Goal: Task Accomplishment & Management: Complete application form

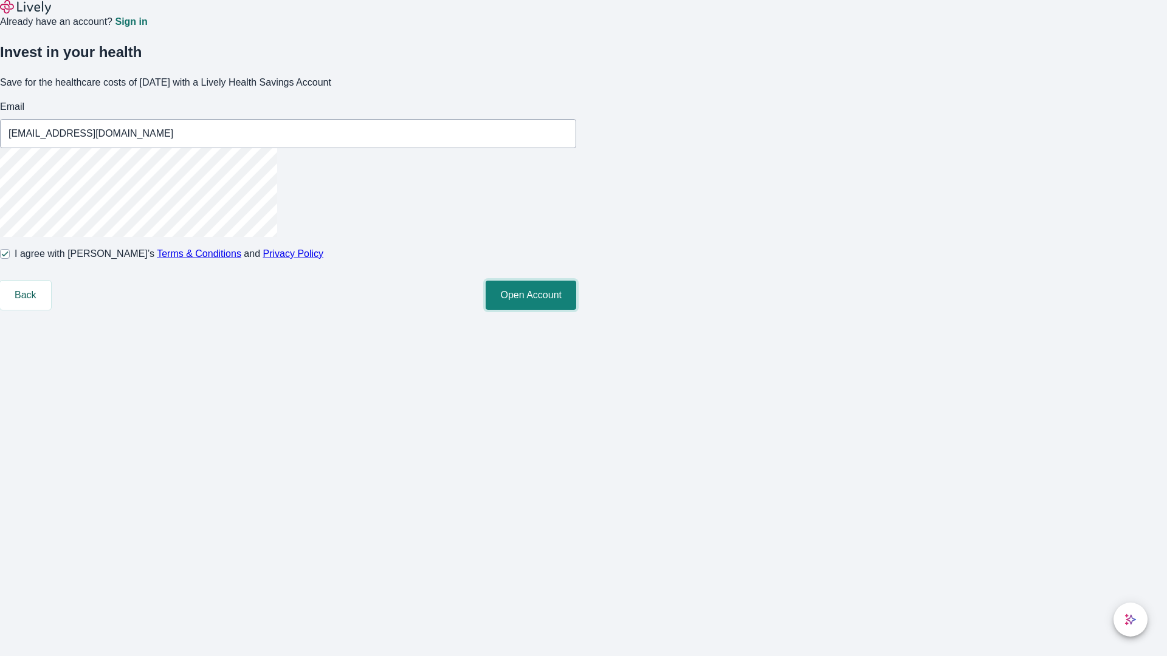
click at [576, 310] on button "Open Account" at bounding box center [531, 295] width 91 height 29
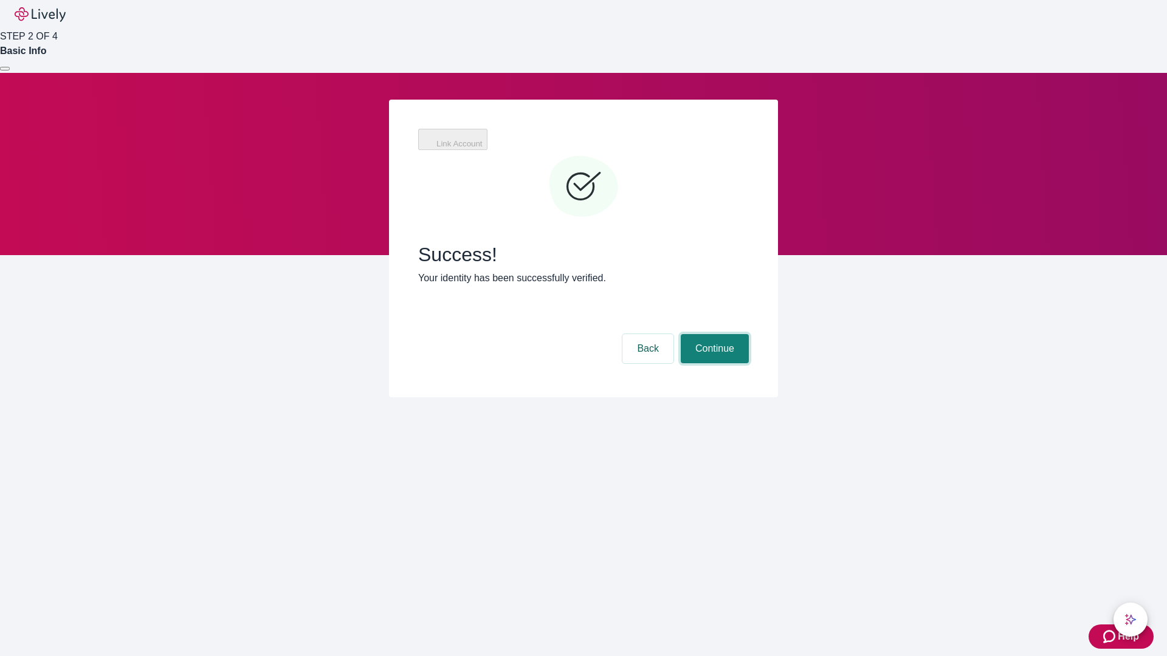
click at [713, 334] on button "Continue" at bounding box center [715, 348] width 68 height 29
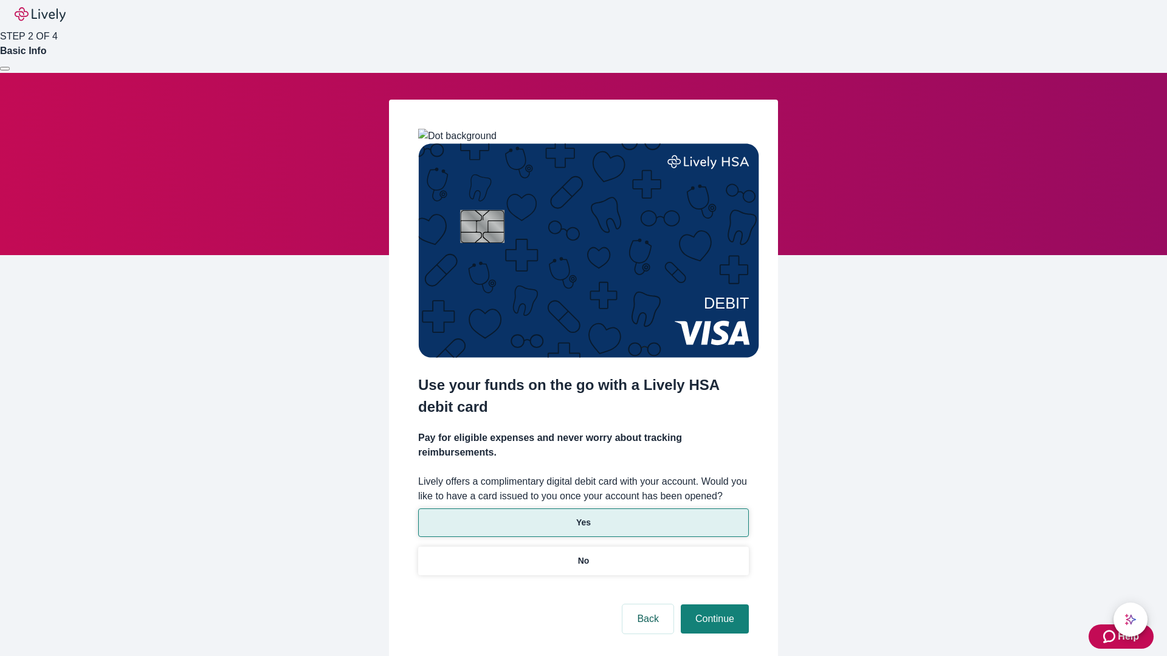
click at [583, 517] on p "Yes" at bounding box center [583, 523] width 15 height 13
click at [713, 605] on button "Continue" at bounding box center [715, 619] width 68 height 29
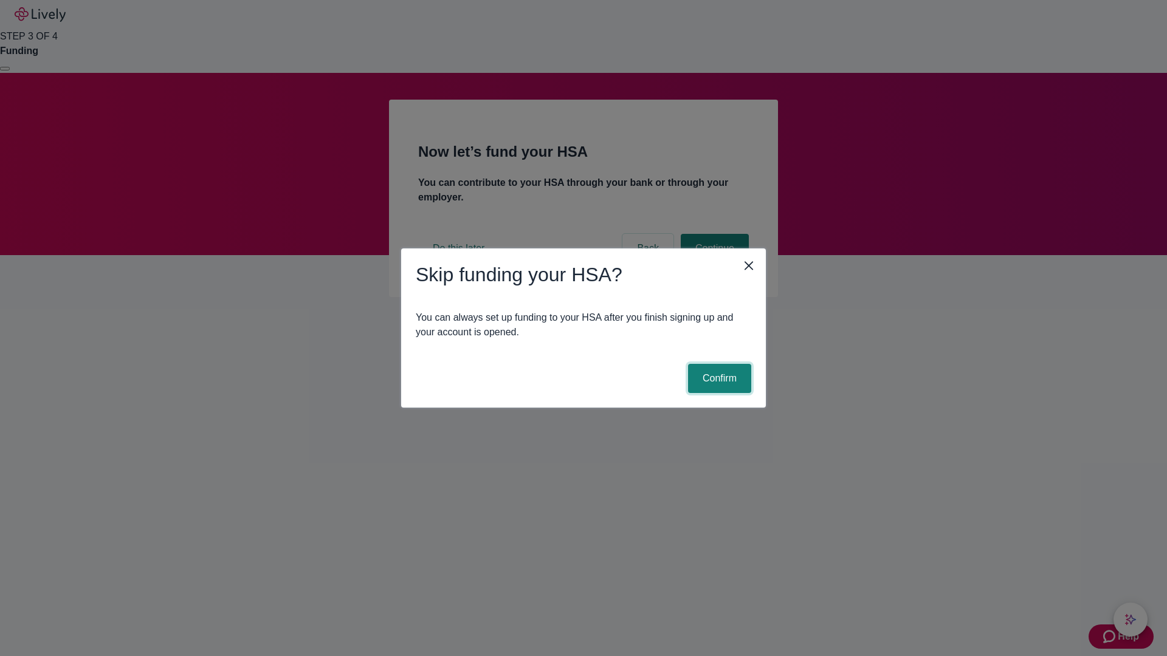
click at [718, 379] on button "Confirm" at bounding box center [719, 378] width 63 height 29
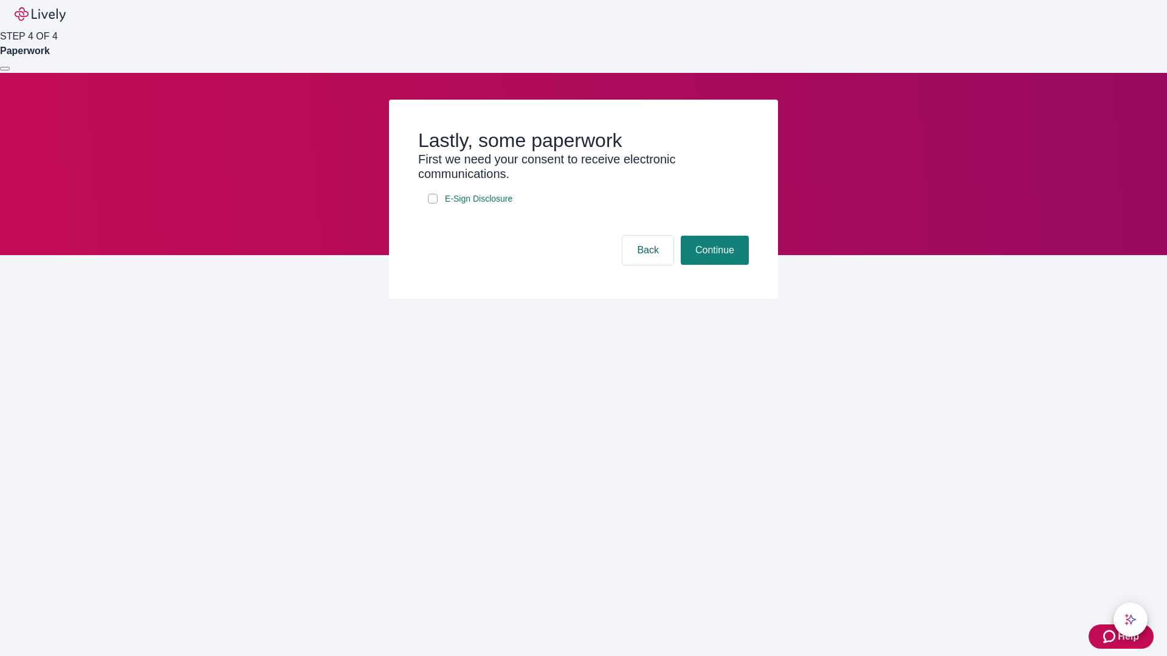
click at [433, 204] on input "E-Sign Disclosure" at bounding box center [433, 199] width 10 height 10
checkbox input "true"
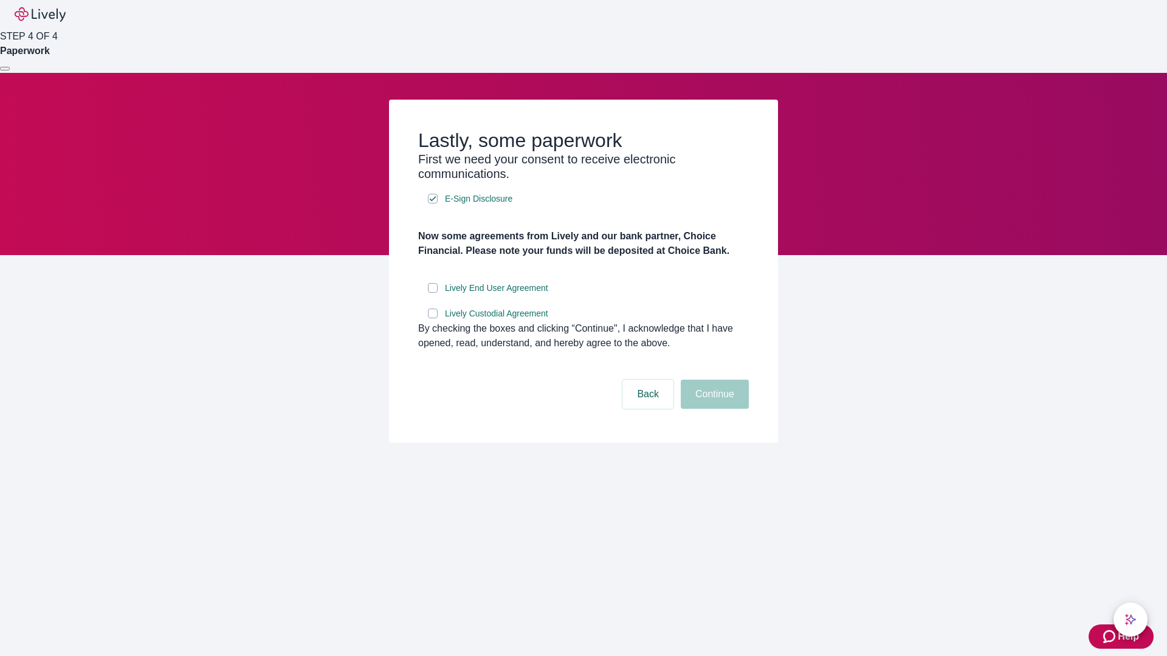
click at [433, 293] on input "Lively End User Agreement" at bounding box center [433, 288] width 10 height 10
checkbox input "true"
click at [433, 318] on input "Lively Custodial Agreement" at bounding box center [433, 314] width 10 height 10
checkbox input "true"
click at [713, 409] on button "Continue" at bounding box center [715, 394] width 68 height 29
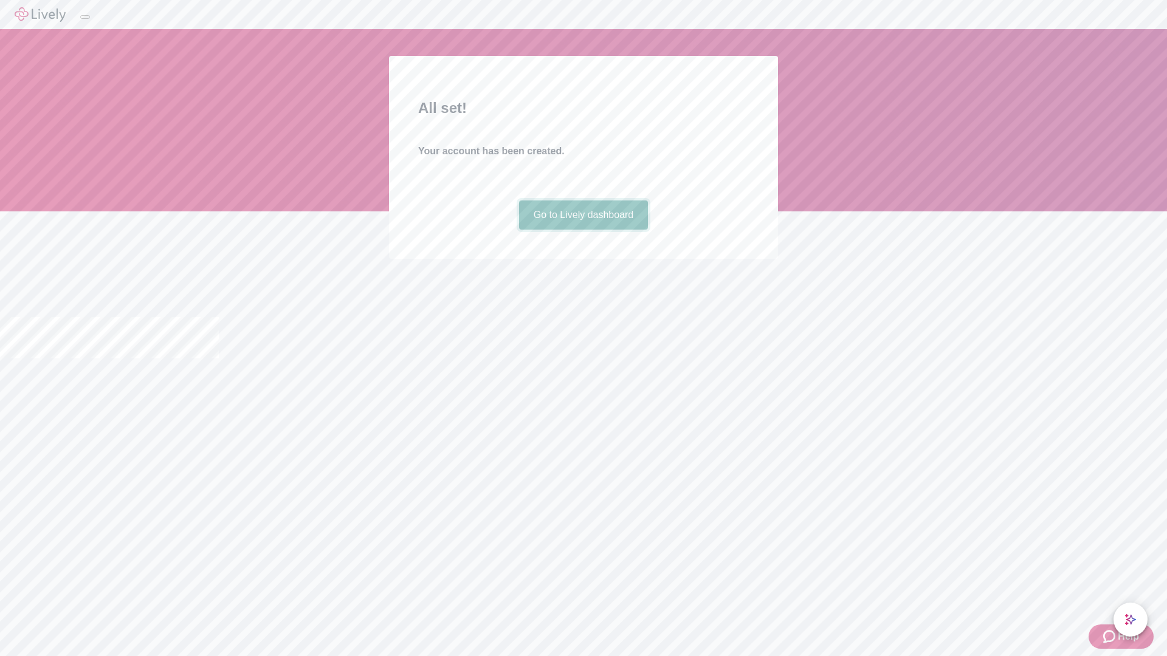
click at [583, 230] on link "Go to Lively dashboard" at bounding box center [583, 215] width 129 height 29
